Goal: Transaction & Acquisition: Download file/media

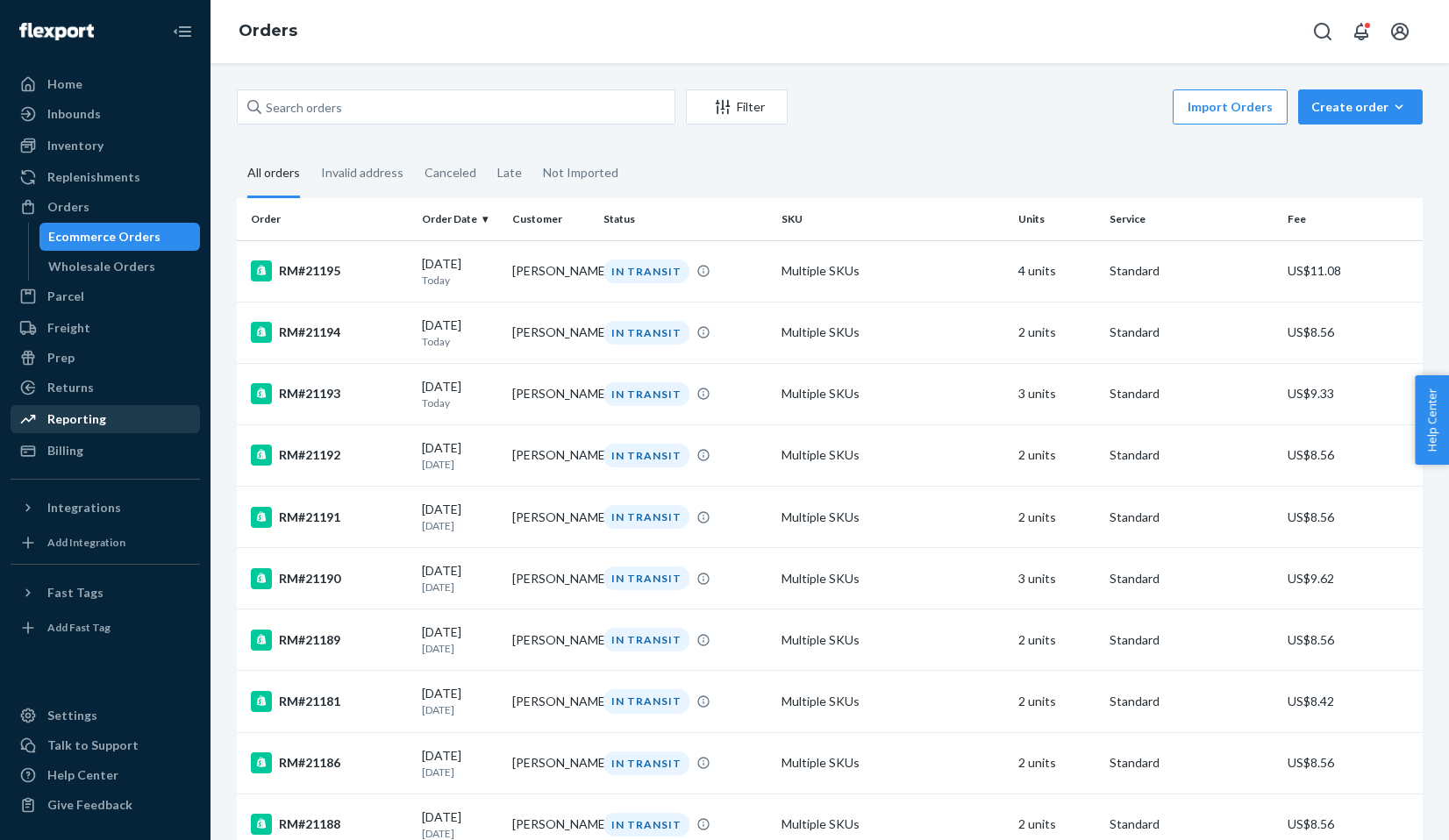
click at [96, 429] on div "Reporting" at bounding box center [105, 419] width 186 height 25
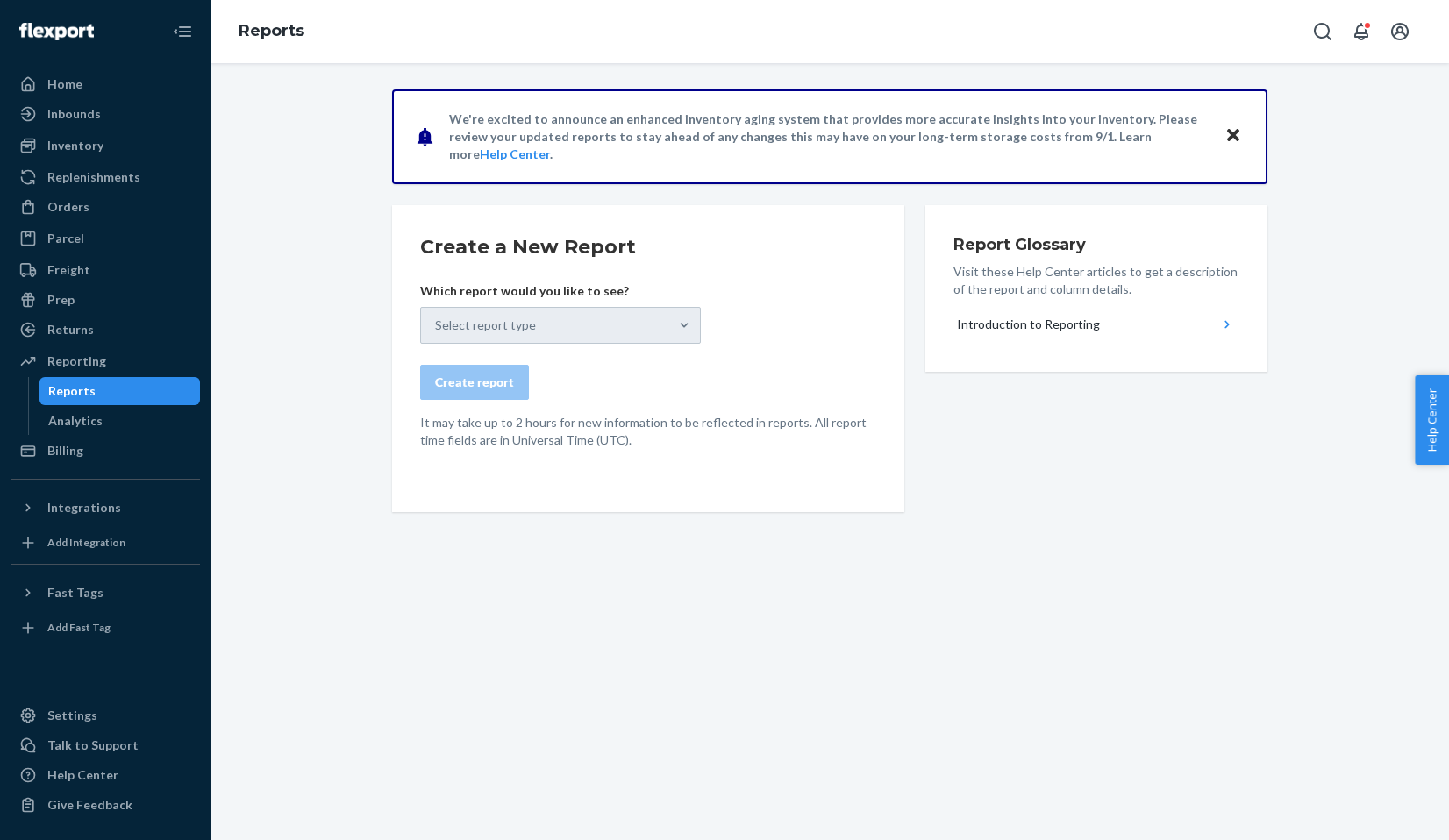
click at [463, 323] on div "Select report type" at bounding box center [560, 325] width 280 height 37
click at [174, 151] on div "Inventory" at bounding box center [105, 146] width 186 height 25
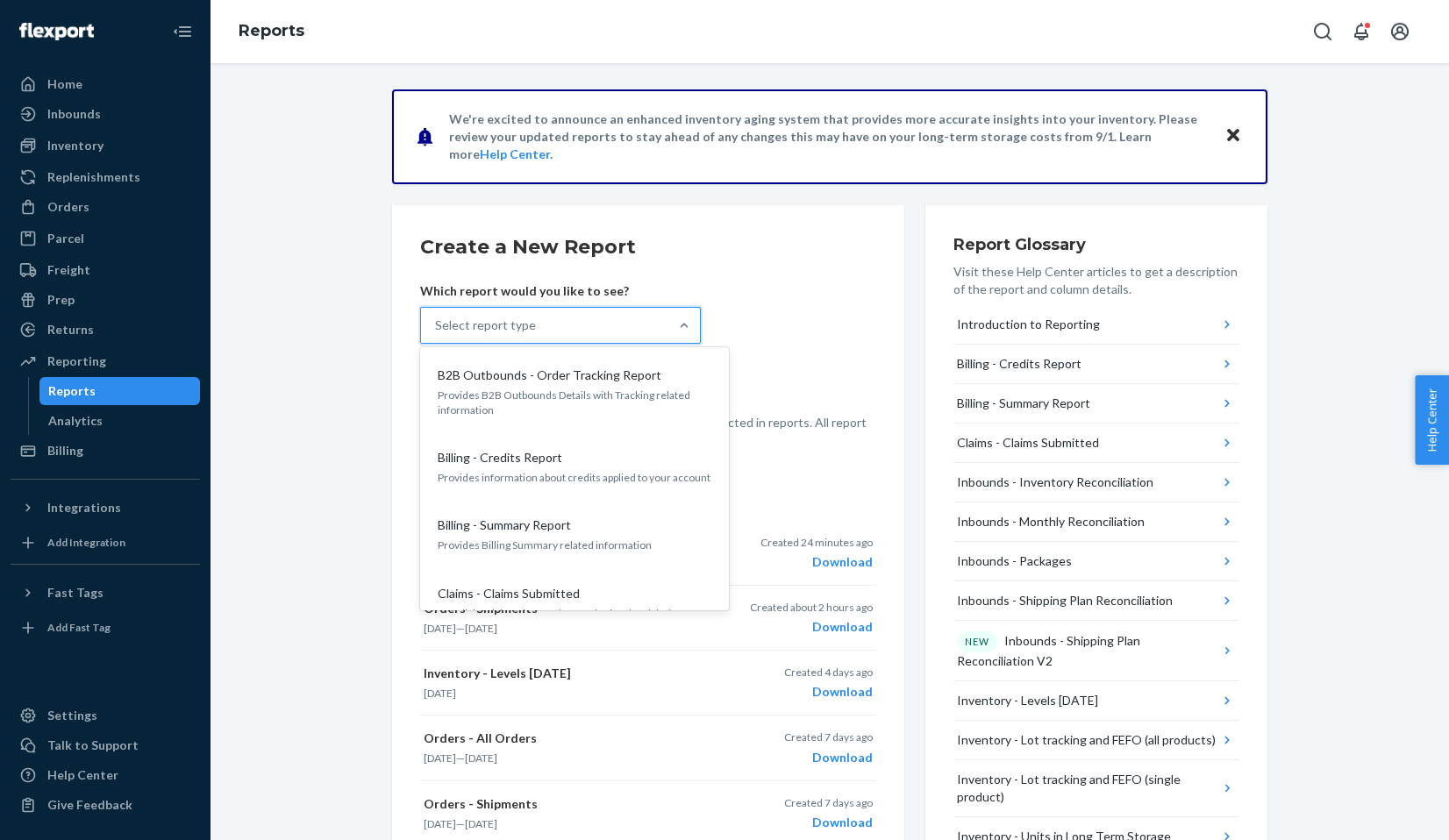
click at [534, 319] on div "Select report type" at bounding box center [545, 325] width 247 height 35
click at [437, 319] on input "option B2B Outbounds - Order Tracking Report focused, 1 of 27. 27 results avail…" at bounding box center [436, 325] width 2 height 18
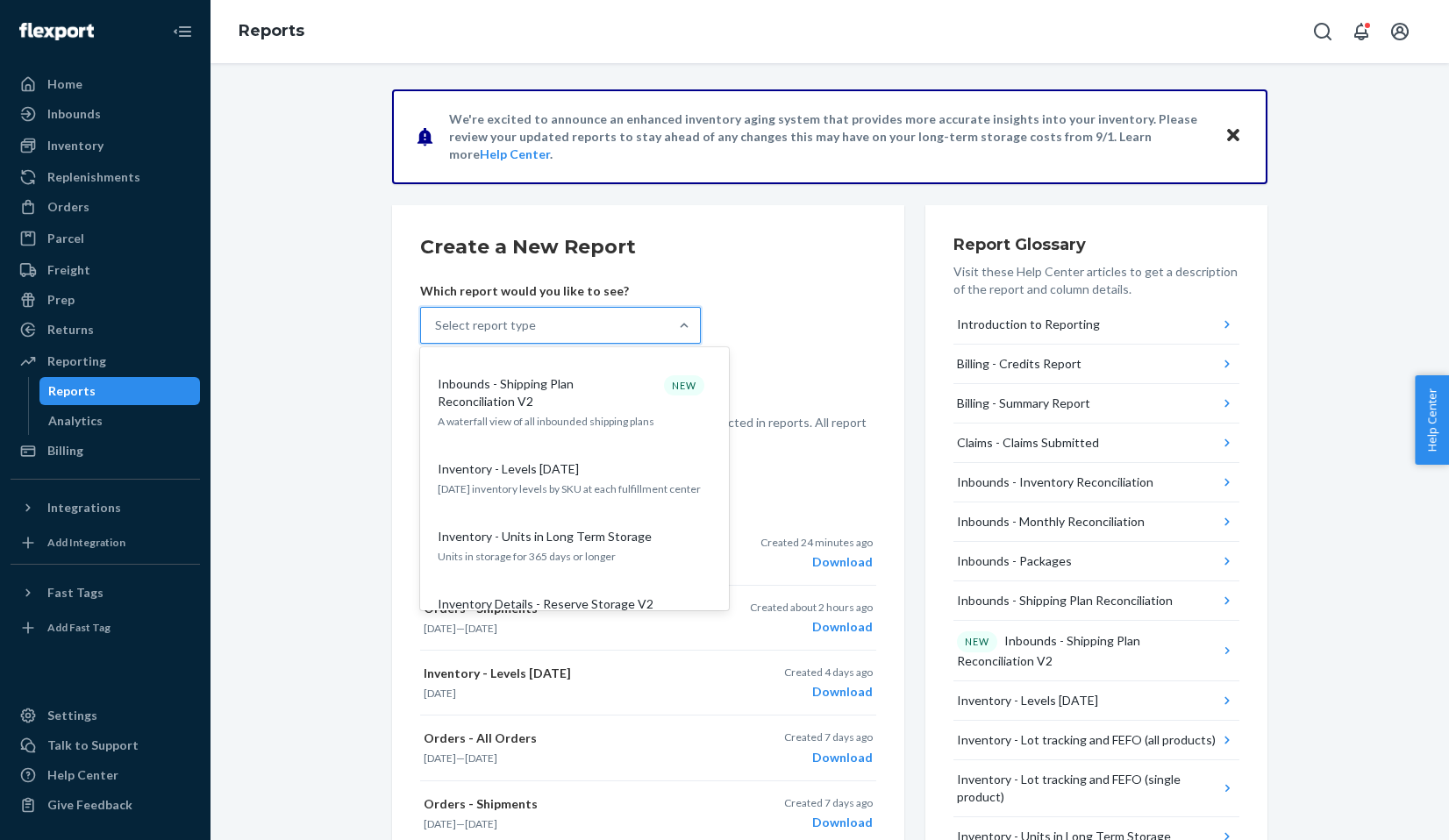
scroll to position [599, 0]
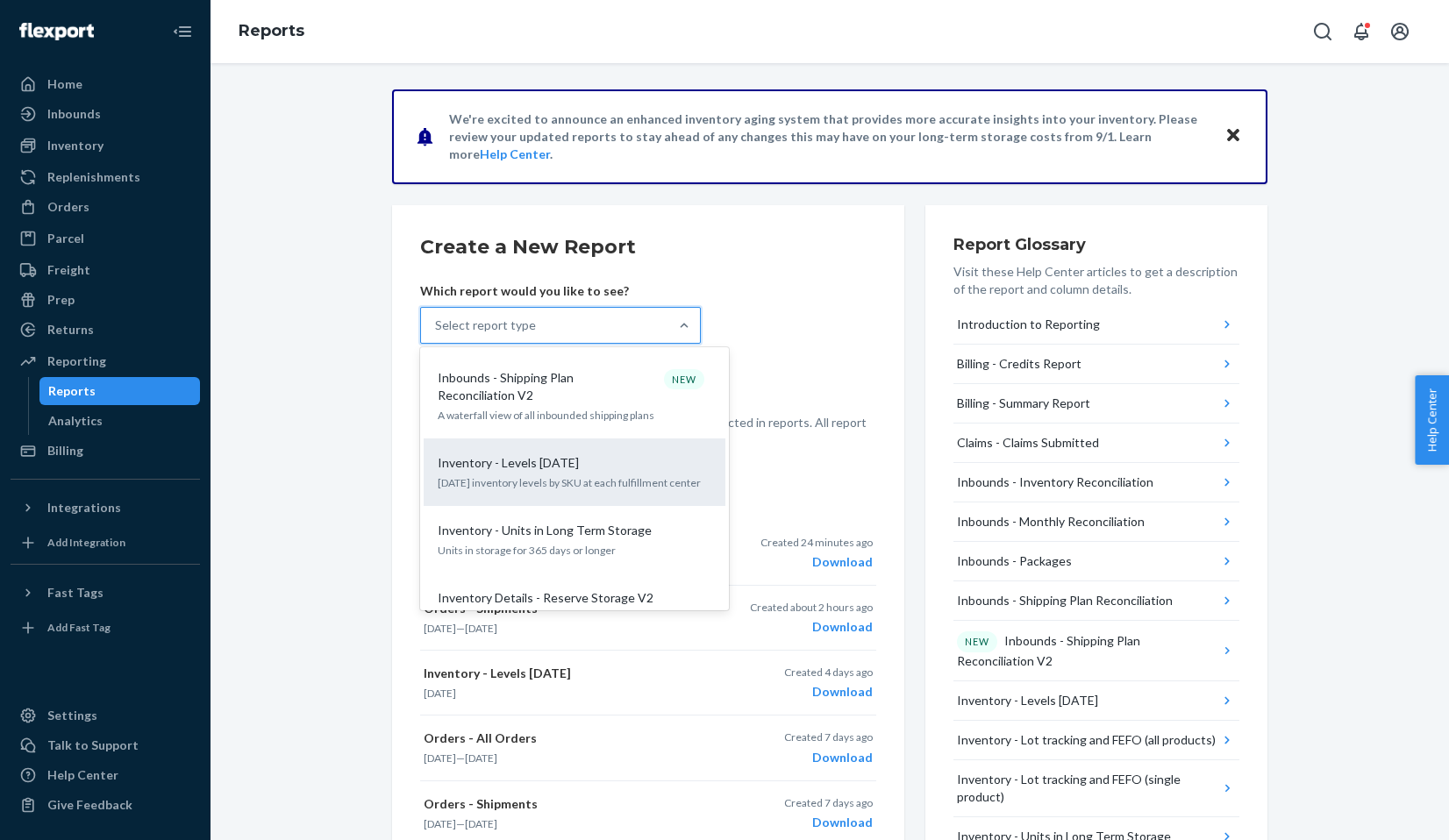
click at [592, 468] on div "Inventory - Levels Today Today's inventory levels by SKU at each fulfillment ce…" at bounding box center [574, 473] width 280 height 54
click at [437, 334] on input "option Inventory - Levels Today focused, 10 of 27. 27 results available. Use Up…" at bounding box center [436, 325] width 2 height 18
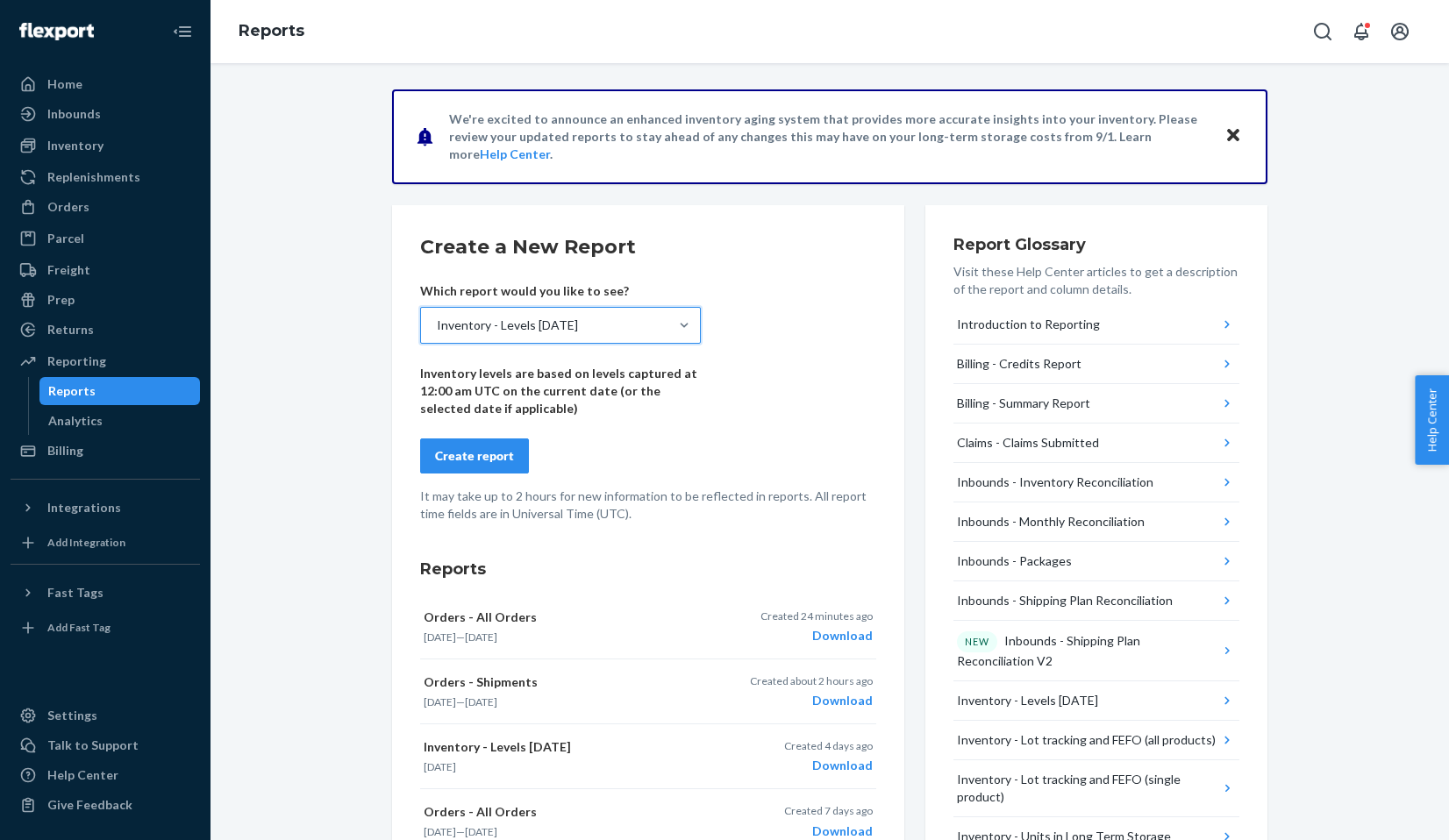
click at [473, 407] on p "Inventory levels are based on levels captured at 12:00 am UTC on the current da…" at bounding box center [560, 391] width 280 height 53
click at [472, 446] on button "Create report" at bounding box center [474, 456] width 109 height 35
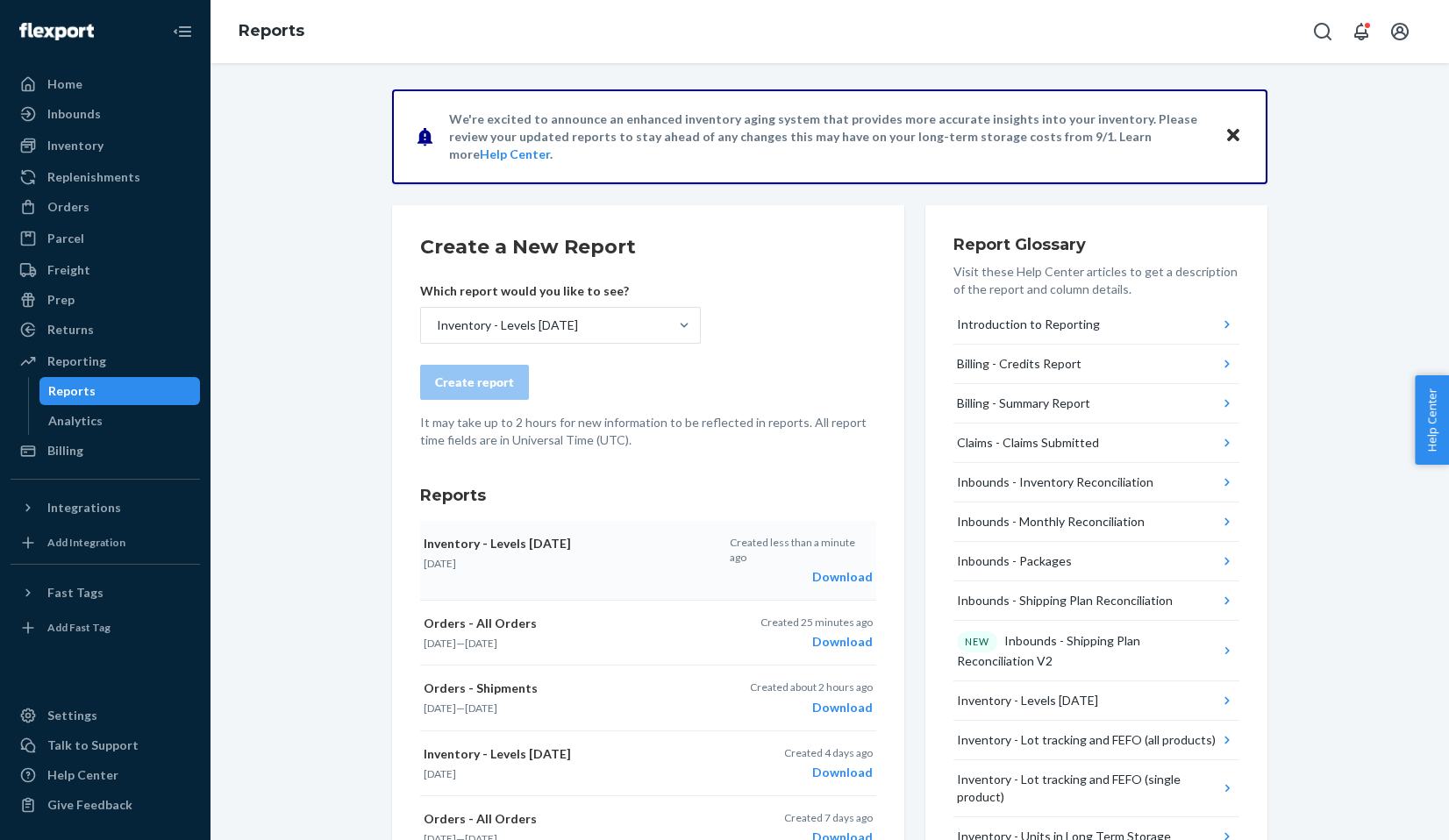
click at [850, 569] on div "Download" at bounding box center [800, 578] width 143 height 18
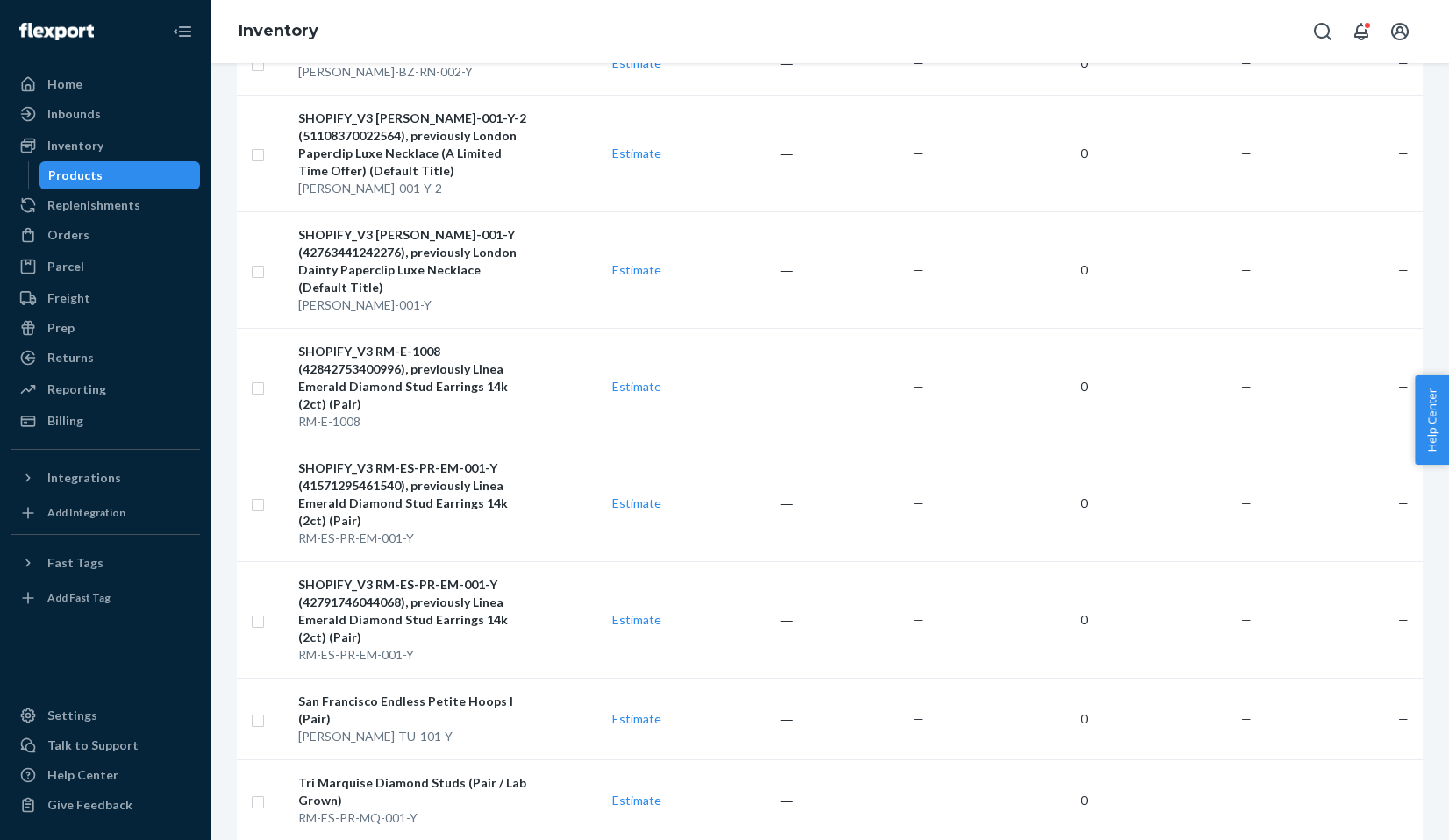
scroll to position [5961, 0]
